Goal: Task Accomplishment & Management: Manage account settings

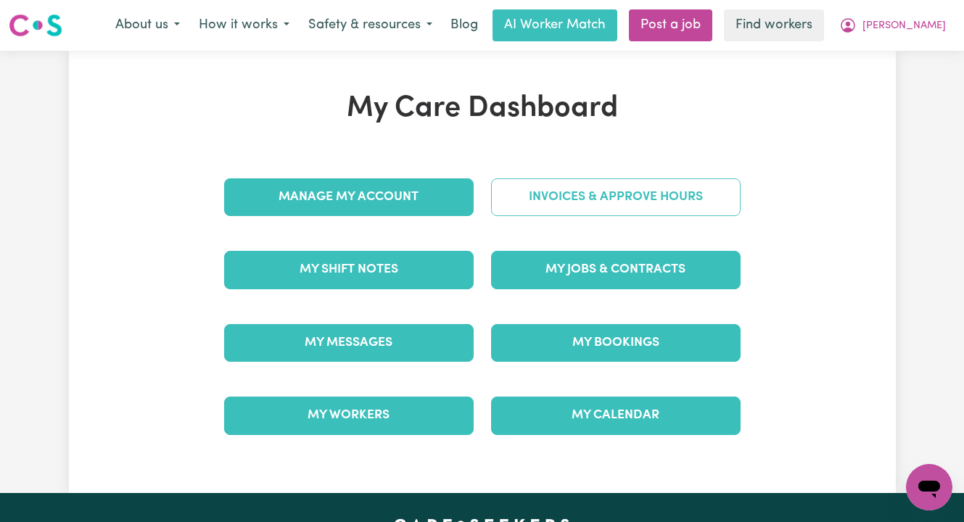
click at [574, 205] on link "Invoices & Approve Hours" at bounding box center [616, 197] width 250 height 38
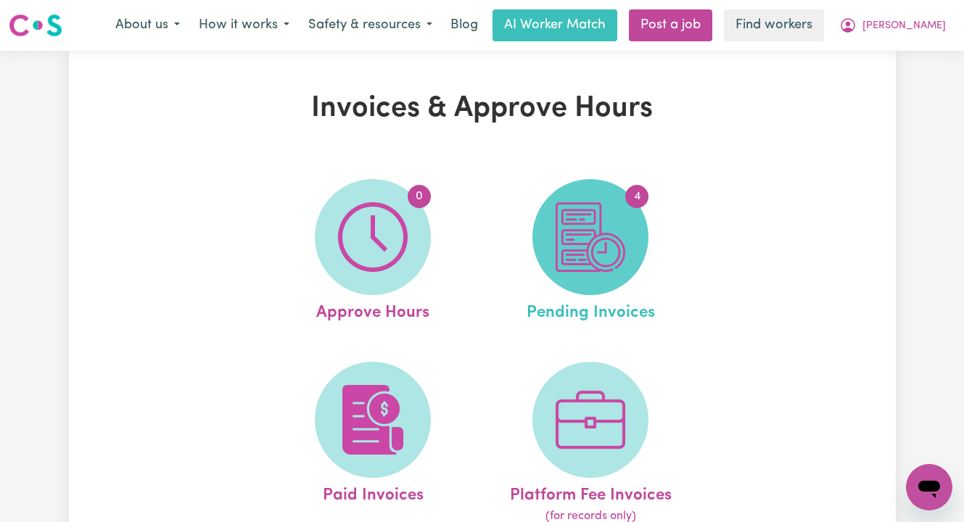
click at [607, 243] on img at bounding box center [591, 237] width 70 height 70
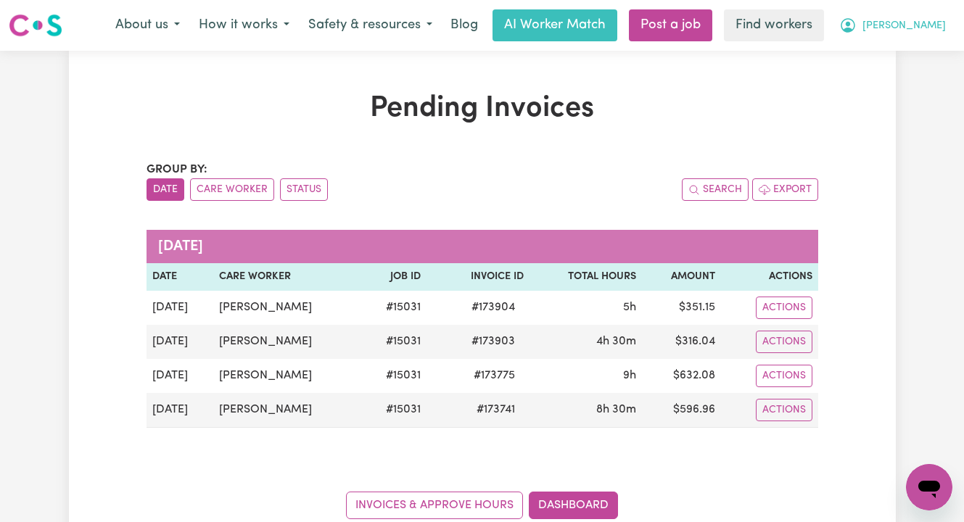
click at [922, 27] on span "[PERSON_NAME]" at bounding box center [904, 26] width 83 height 16
click at [895, 79] on link "Logout" at bounding box center [897, 84] width 115 height 28
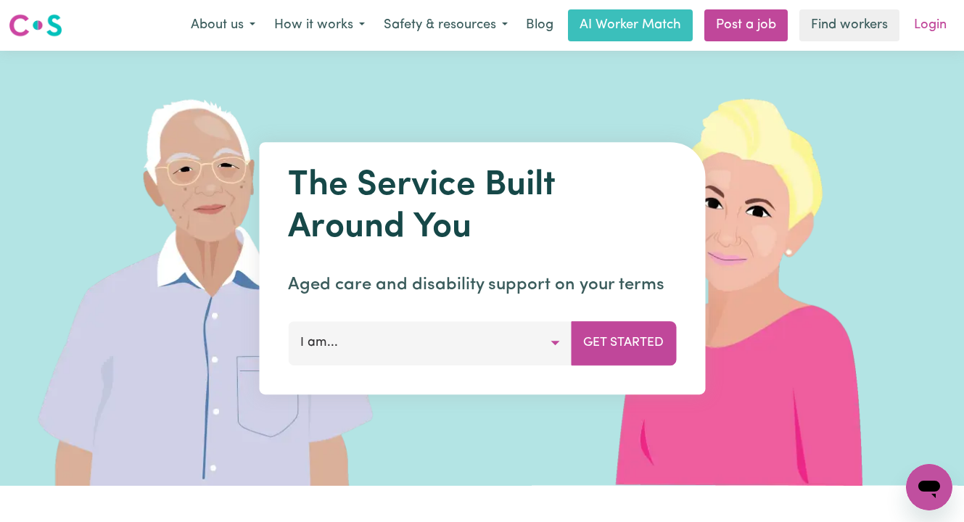
click at [924, 20] on link "Login" at bounding box center [930, 25] width 50 height 32
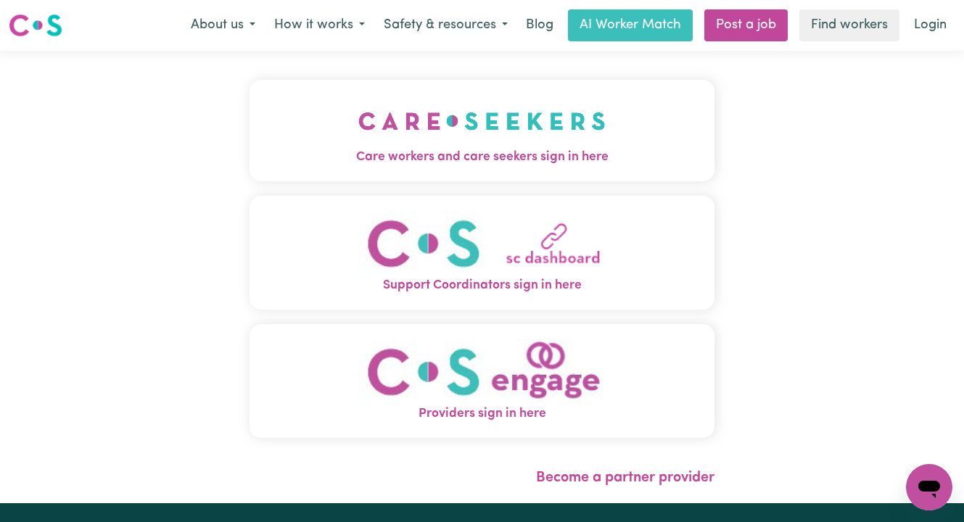
click at [530, 122] on img "Care workers and care seekers sign in here" at bounding box center [481, 121] width 247 height 54
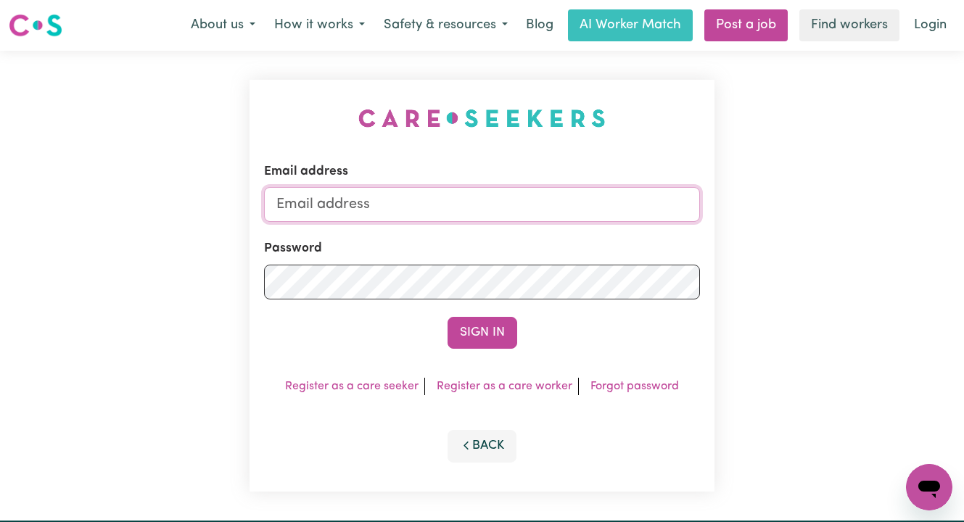
click at [415, 206] on input "Email address" at bounding box center [482, 204] width 436 height 35
type input "superuser~BenjaminJaenschEmpowrd@careseekers.com.au"
click at [448, 317] on button "Sign In" at bounding box center [483, 333] width 70 height 32
